Goal: Task Accomplishment & Management: Use online tool/utility

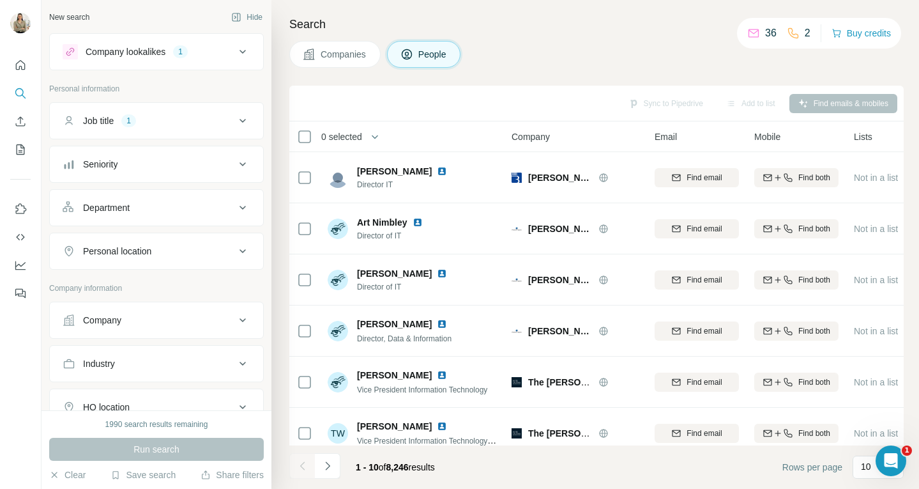
click at [228, 260] on button "Personal location" at bounding box center [156, 251] width 213 height 31
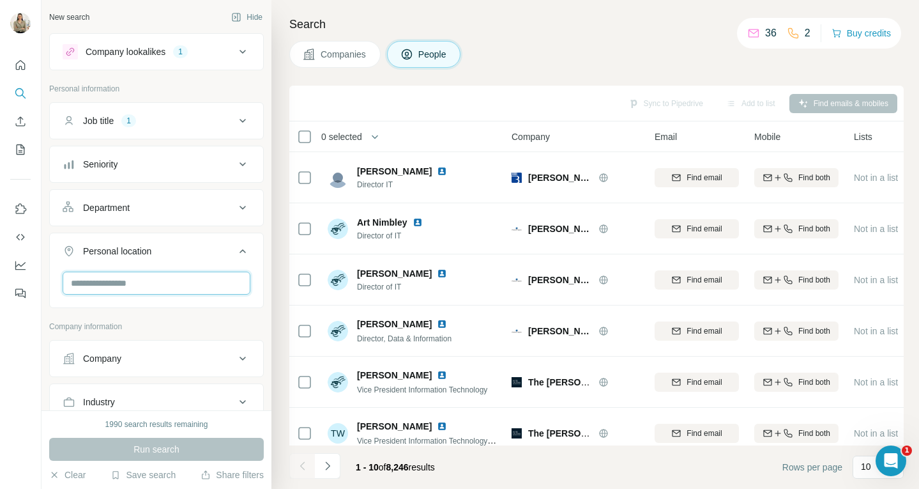
click at [212, 284] on input "text" at bounding box center [157, 283] width 188 height 23
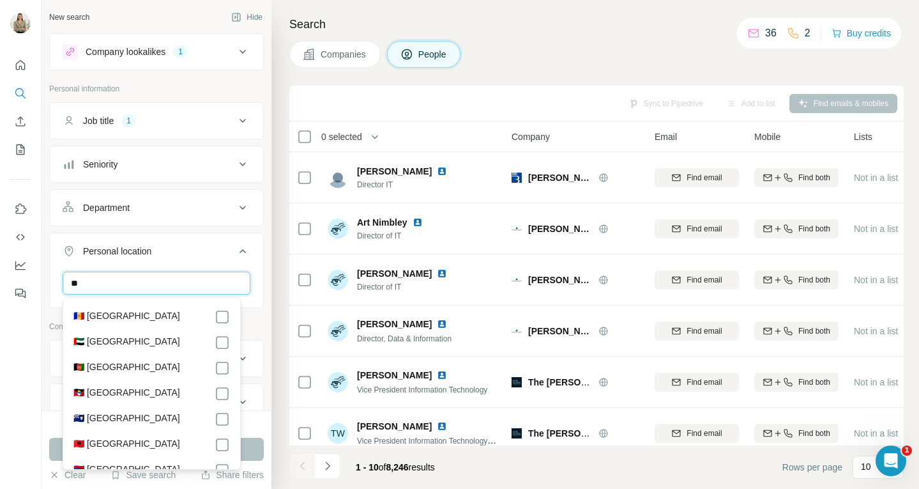
type input "*"
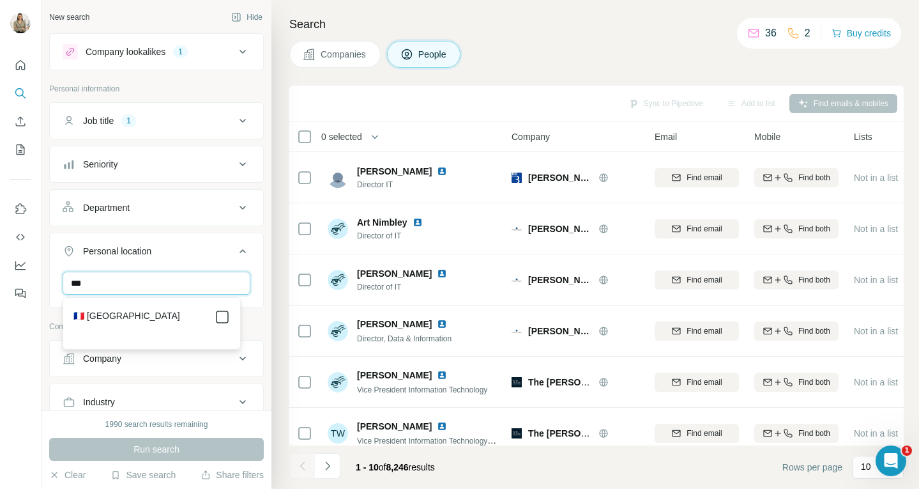
type input "***"
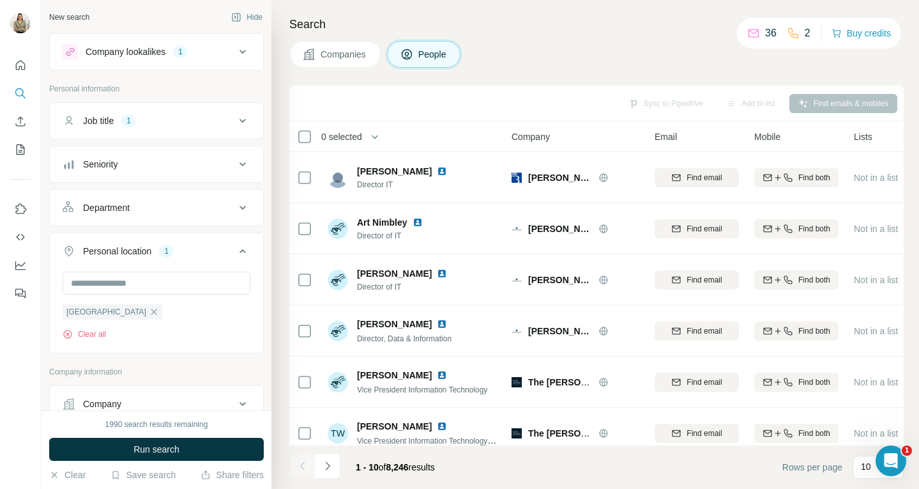
click at [226, 369] on p "Company information" at bounding box center [156, 371] width 215 height 11
click at [211, 280] on input "text" at bounding box center [157, 283] width 188 height 23
click at [219, 227] on ul "Job title 1 Seniority Department Personal location 1 France Clear all" at bounding box center [156, 227] width 215 height 251
click at [238, 132] on button "Job title 1" at bounding box center [156, 120] width 213 height 31
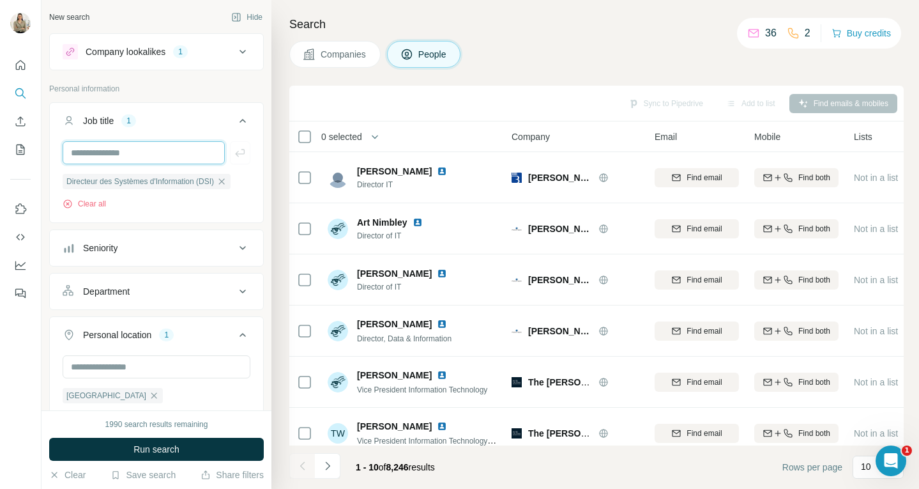
click at [185, 144] on input "text" at bounding box center [144, 152] width 162 height 23
type input "**********"
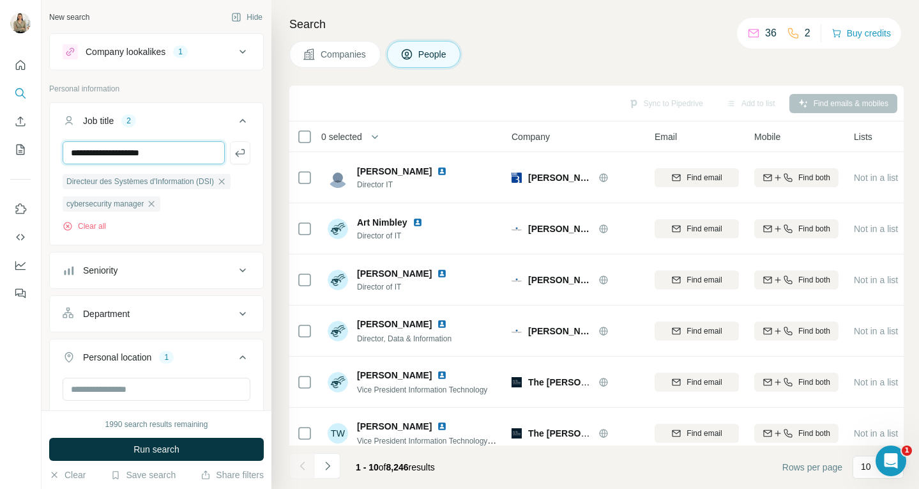
type input "**********"
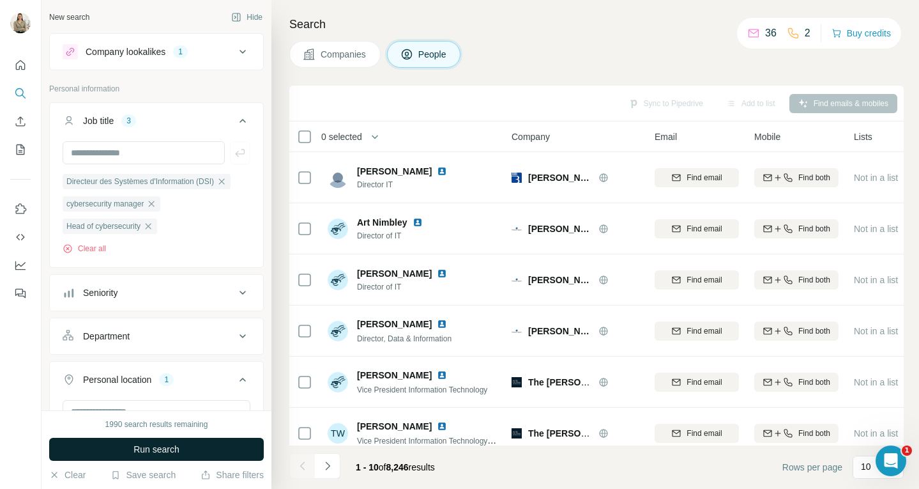
click at [186, 445] on button "Run search" at bounding box center [156, 449] width 215 height 23
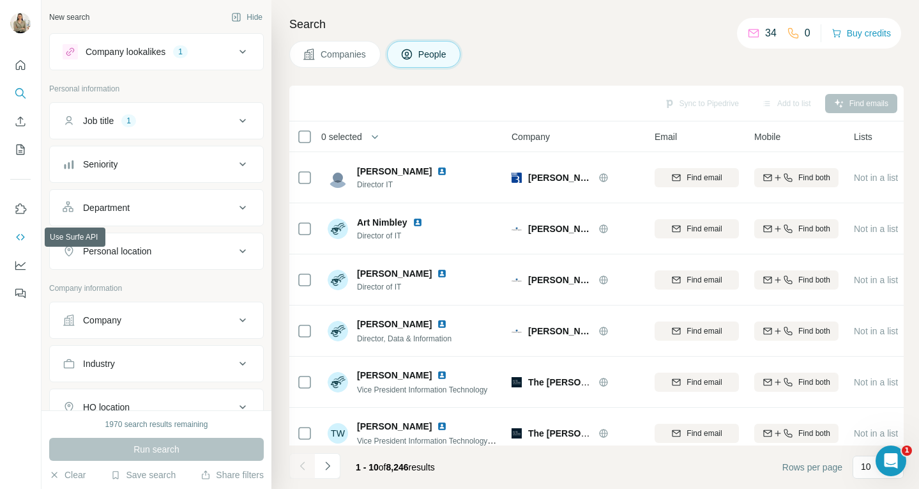
click at [21, 233] on icon "Use Surfe API" at bounding box center [20, 237] width 13 height 13
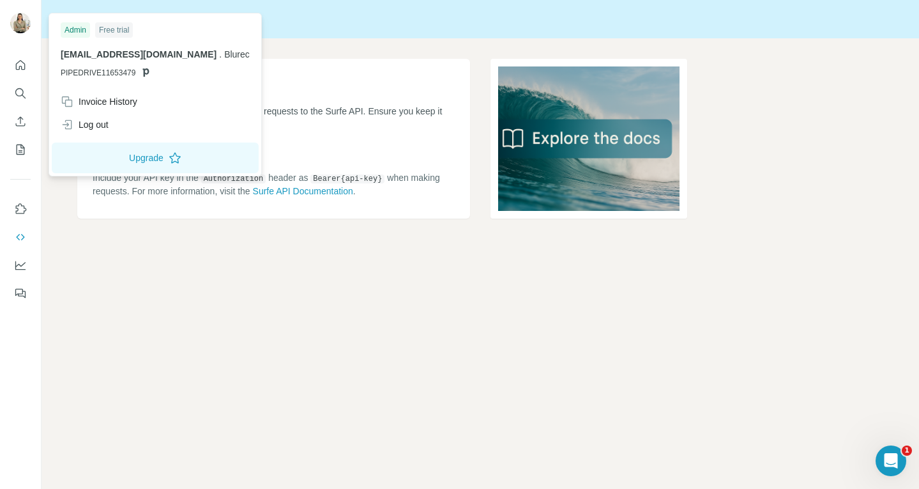
click at [71, 25] on div "Admin" at bounding box center [75, 29] width 29 height 15
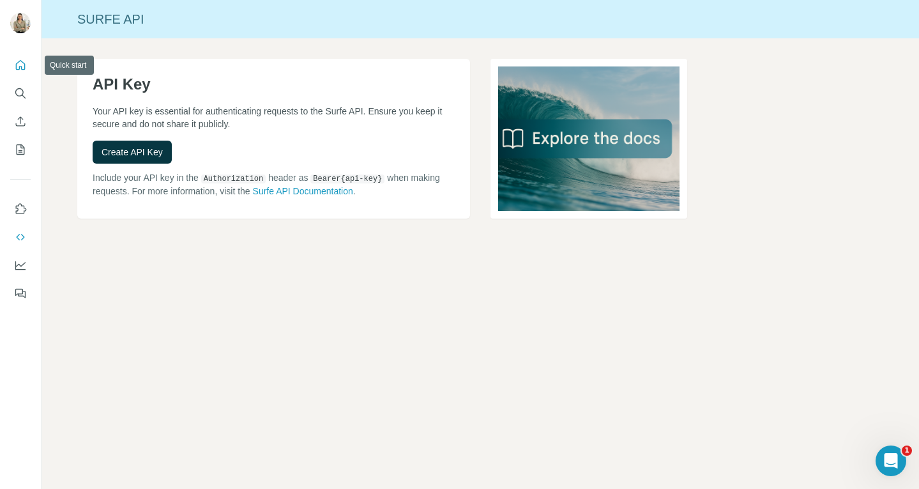
click at [19, 68] on icon "Quick start" at bounding box center [21, 65] width 10 height 10
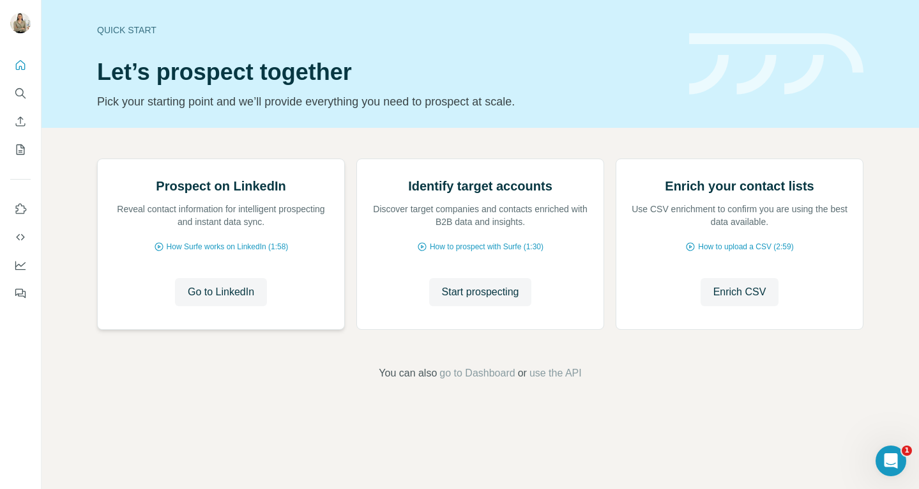
scroll to position [59, 0]
click at [538, 381] on span "use the API" at bounding box center [556, 372] width 52 height 15
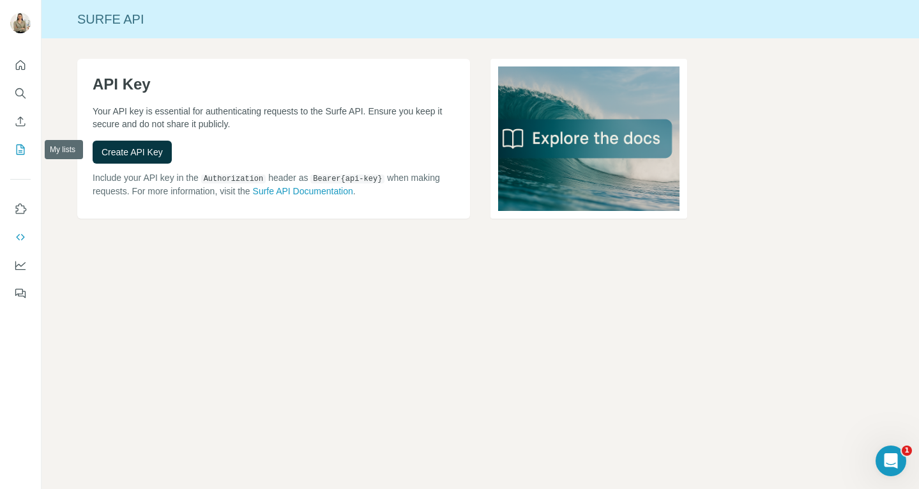
click at [24, 148] on icon "My lists" at bounding box center [22, 148] width 6 height 8
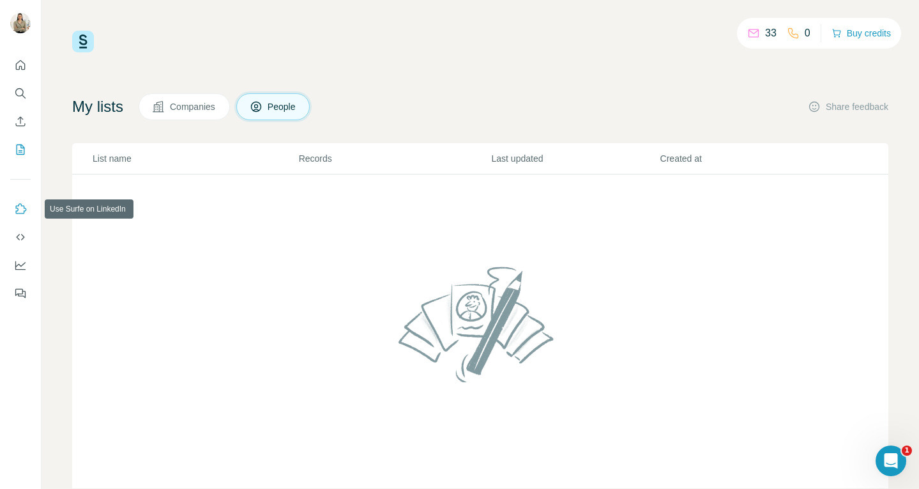
click at [22, 211] on icon "Use Surfe on LinkedIn" at bounding box center [20, 209] width 13 height 13
click at [20, 239] on icon "Use Surfe API" at bounding box center [20, 237] width 13 height 13
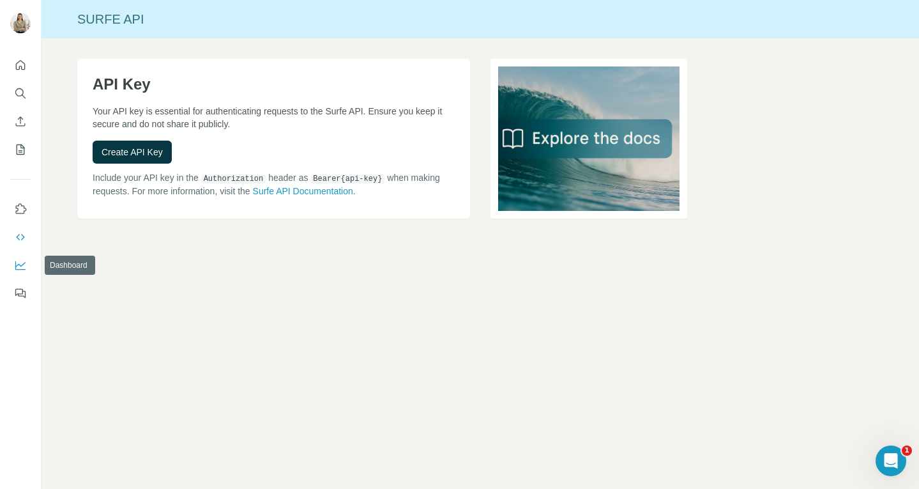
click at [22, 270] on icon "Dashboard" at bounding box center [20, 265] width 13 height 13
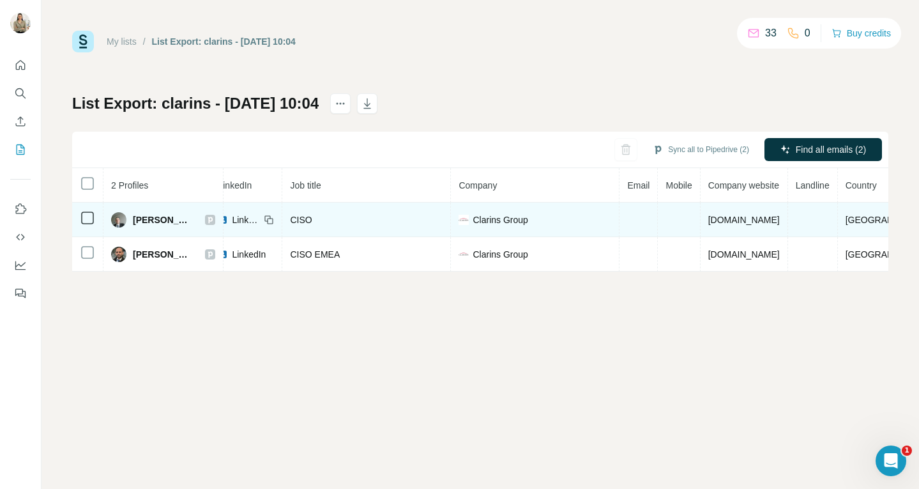
scroll to position [0, 98]
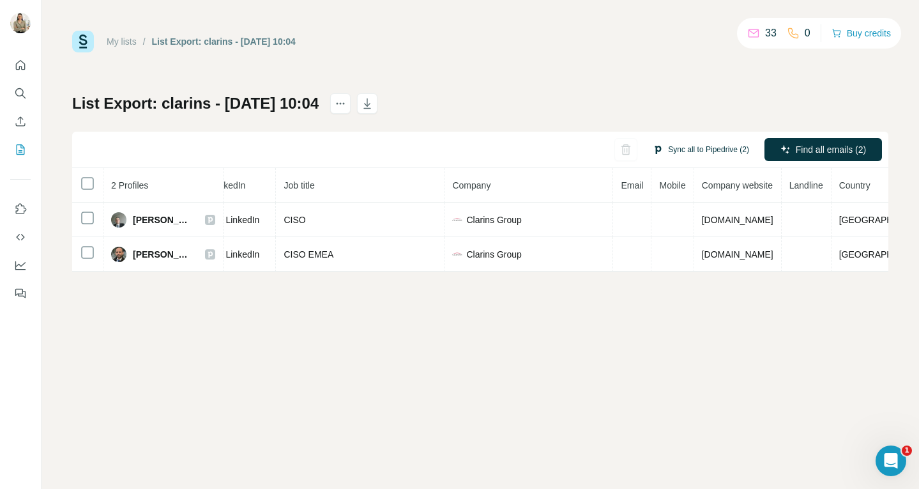
click at [691, 146] on button "Sync all to Pipedrive (2)" at bounding box center [701, 149] width 114 height 19
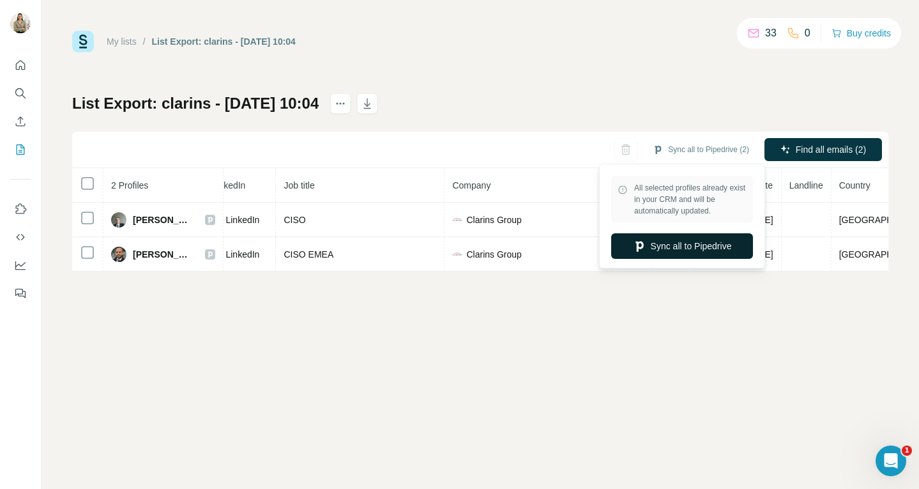
click at [662, 240] on button "Sync all to Pipedrive" at bounding box center [682, 246] width 142 height 26
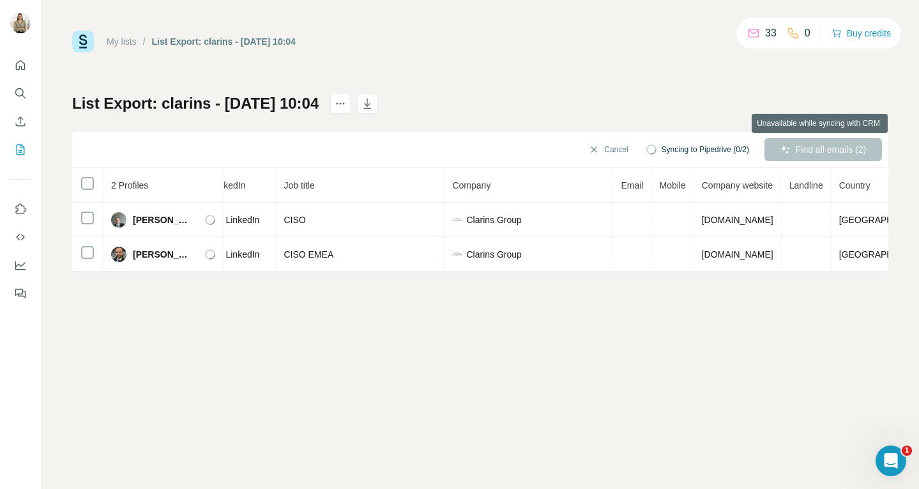
click at [804, 149] on div "Find all emails (2)" at bounding box center [824, 149] width 118 height 23
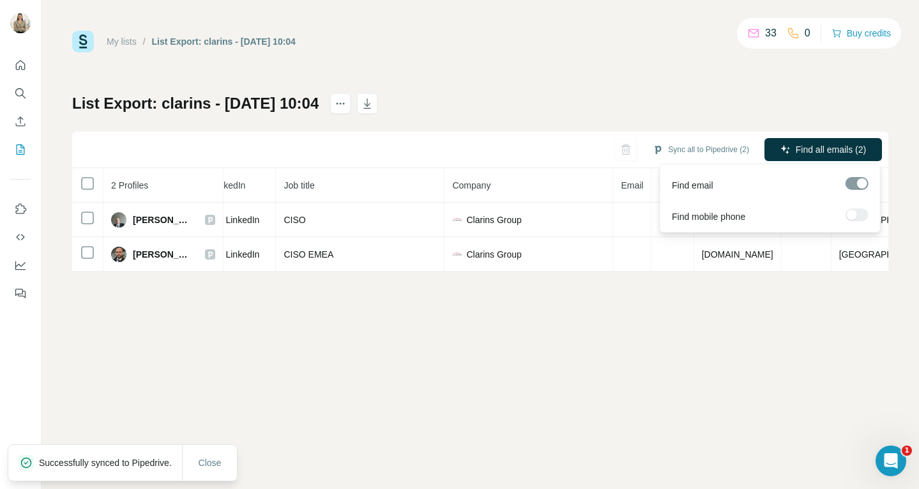
click at [799, 152] on span "Find all emails (2)" at bounding box center [831, 149] width 70 height 13
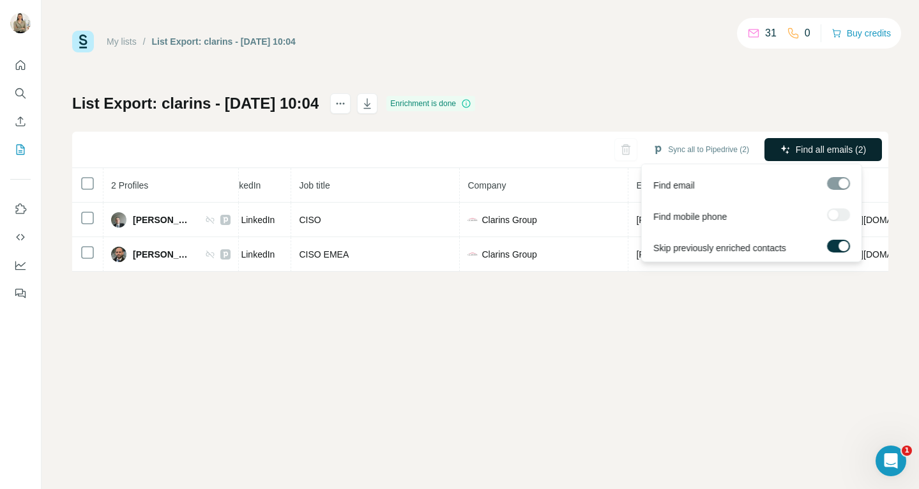
click at [796, 150] on span "Find all emails (2)" at bounding box center [831, 149] width 70 height 13
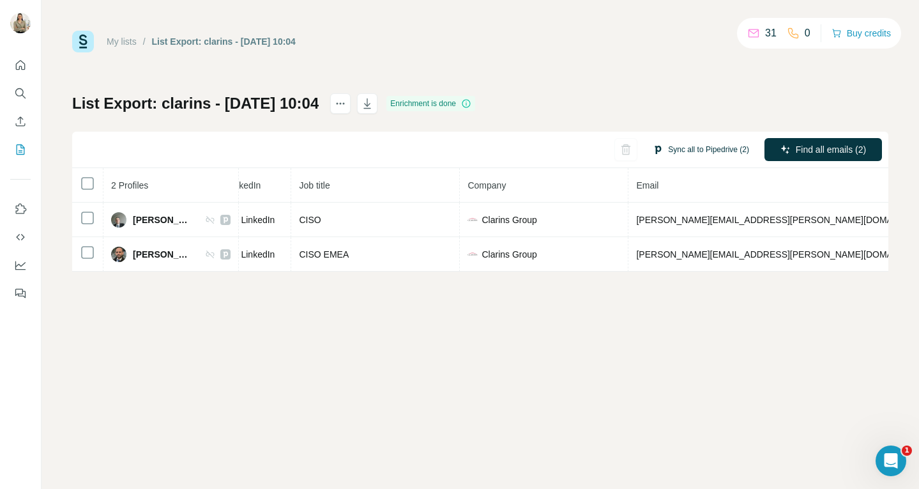
click at [714, 145] on button "Sync all to Pipedrive (2)" at bounding box center [701, 149] width 114 height 19
click at [745, 305] on div "My lists / List Export: clarins - [DATE] 10:04 31 0 Buy credits List Export: cl…" at bounding box center [481, 244] width 878 height 489
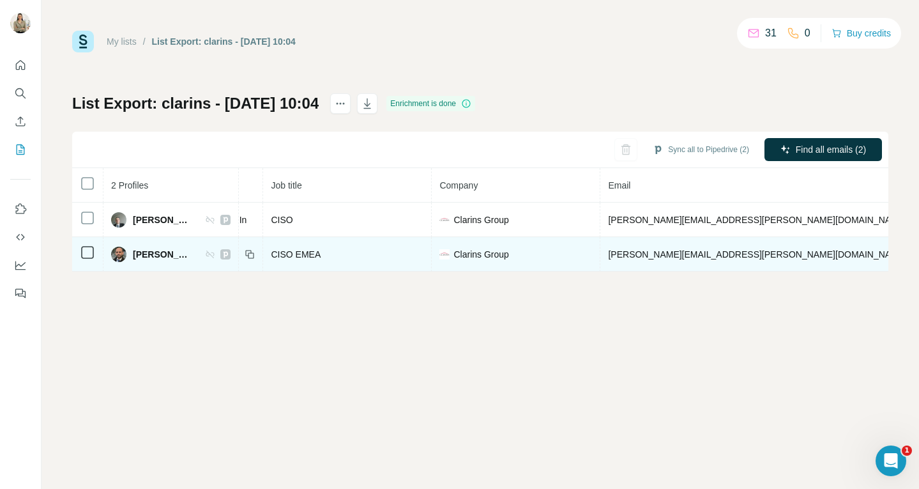
scroll to position [0, 129]
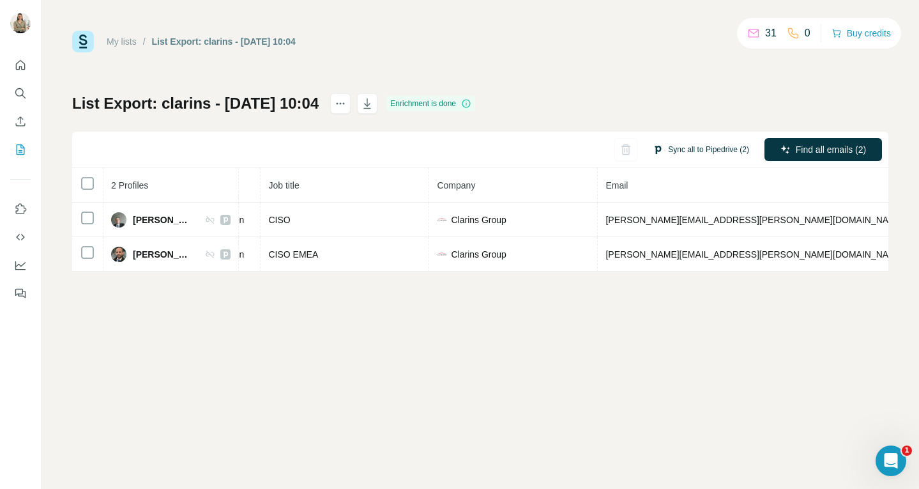
click at [734, 148] on button "Sync all to Pipedrive (2)" at bounding box center [701, 149] width 114 height 19
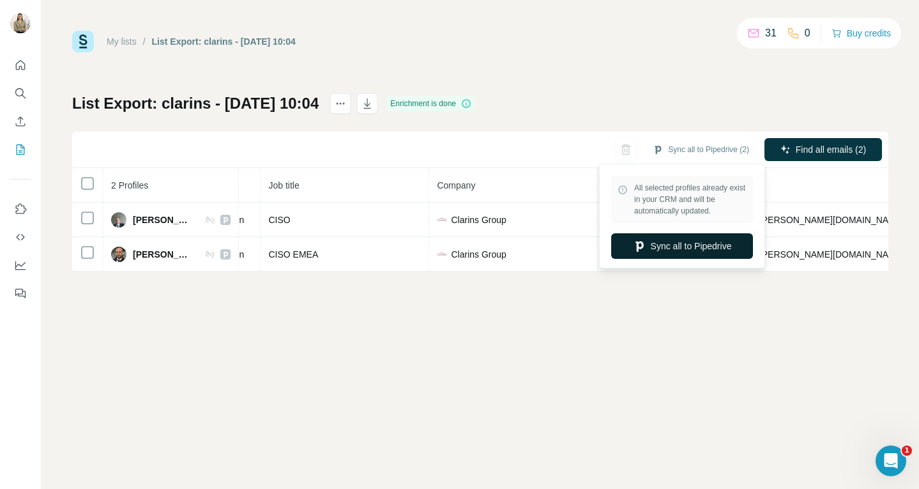
click at [694, 250] on button "Sync all to Pipedrive" at bounding box center [682, 246] width 142 height 26
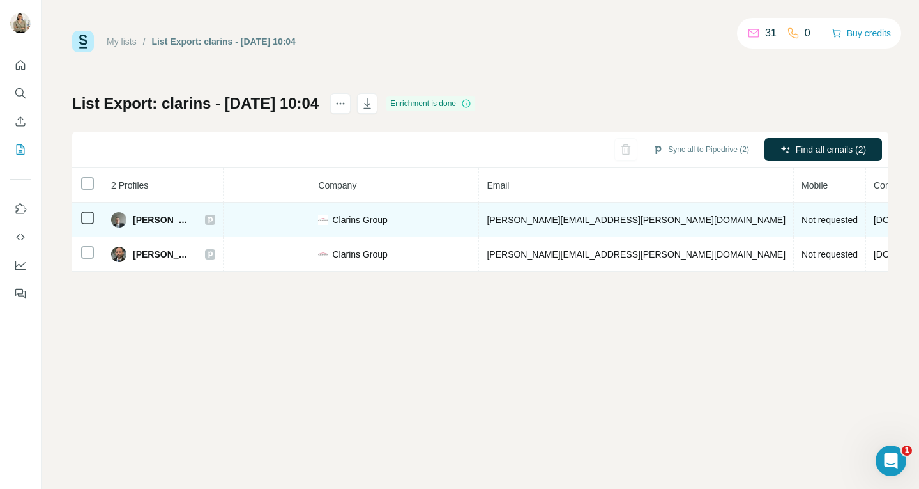
scroll to position [0, 0]
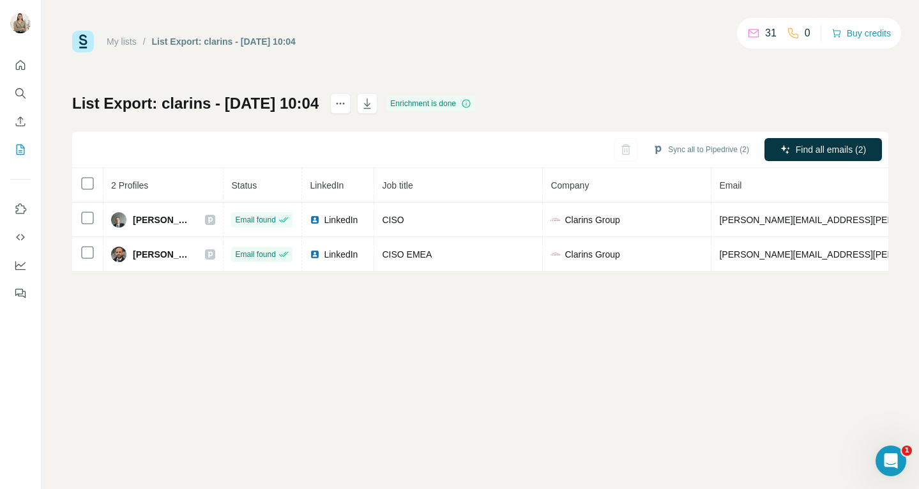
click at [475, 101] on div "Enrichment is done" at bounding box center [430, 103] width 89 height 15
